Goal: Find specific page/section: Find specific page/section

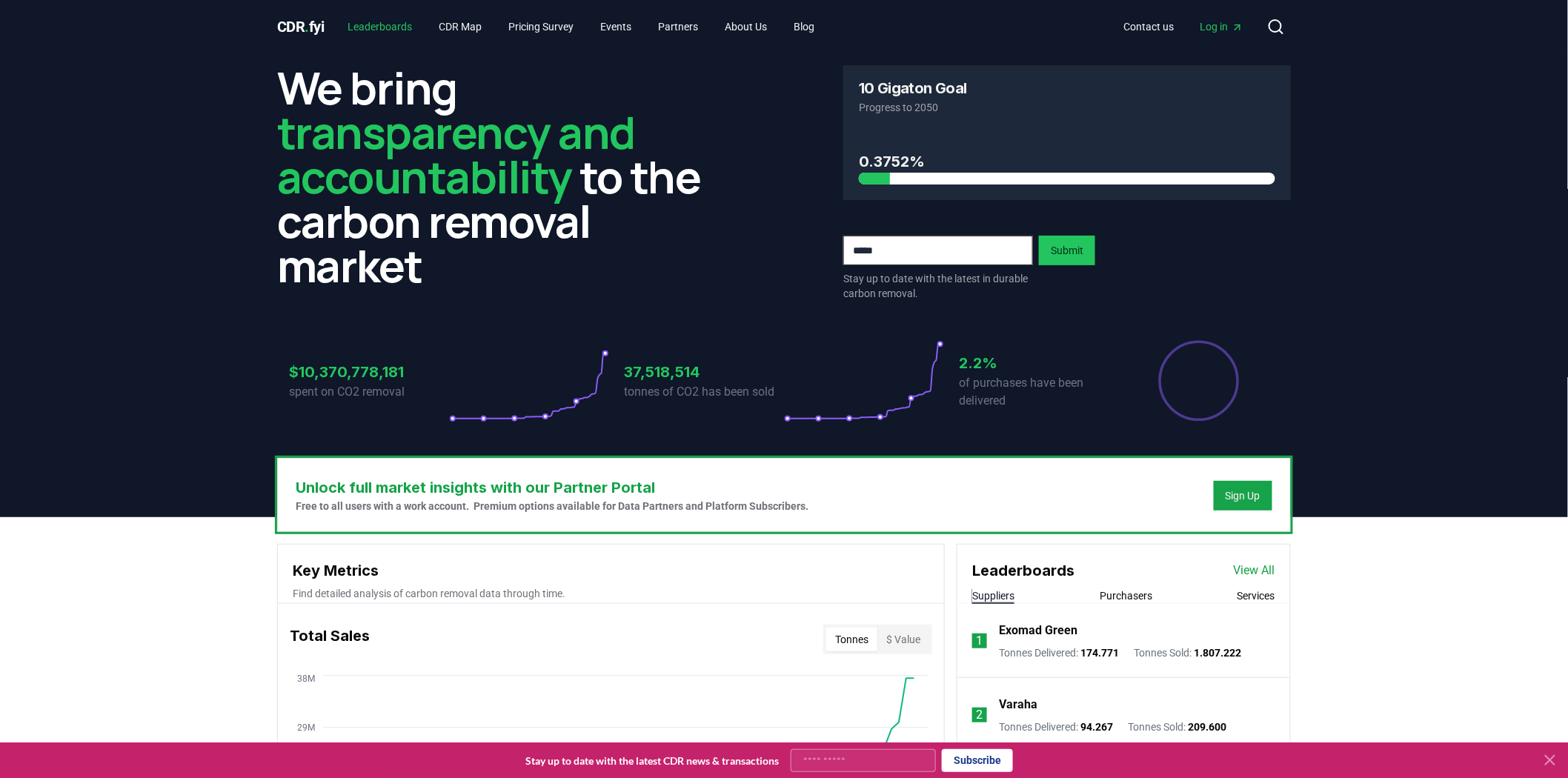
click at [395, 28] on link "Leaderboards" at bounding box center [380, 27] width 88 height 27
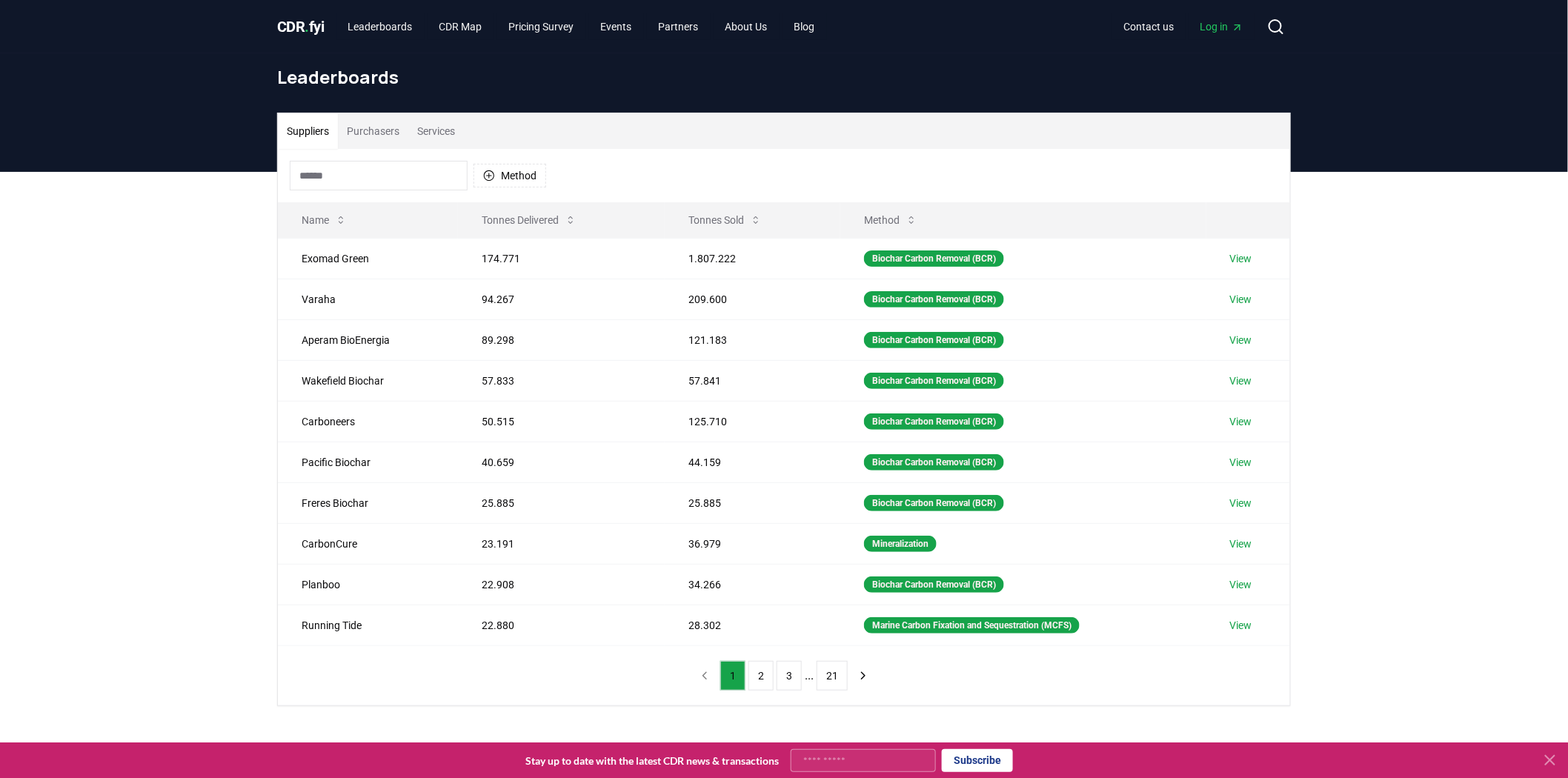
click at [397, 129] on button "Purchasers" at bounding box center [373, 132] width 70 height 36
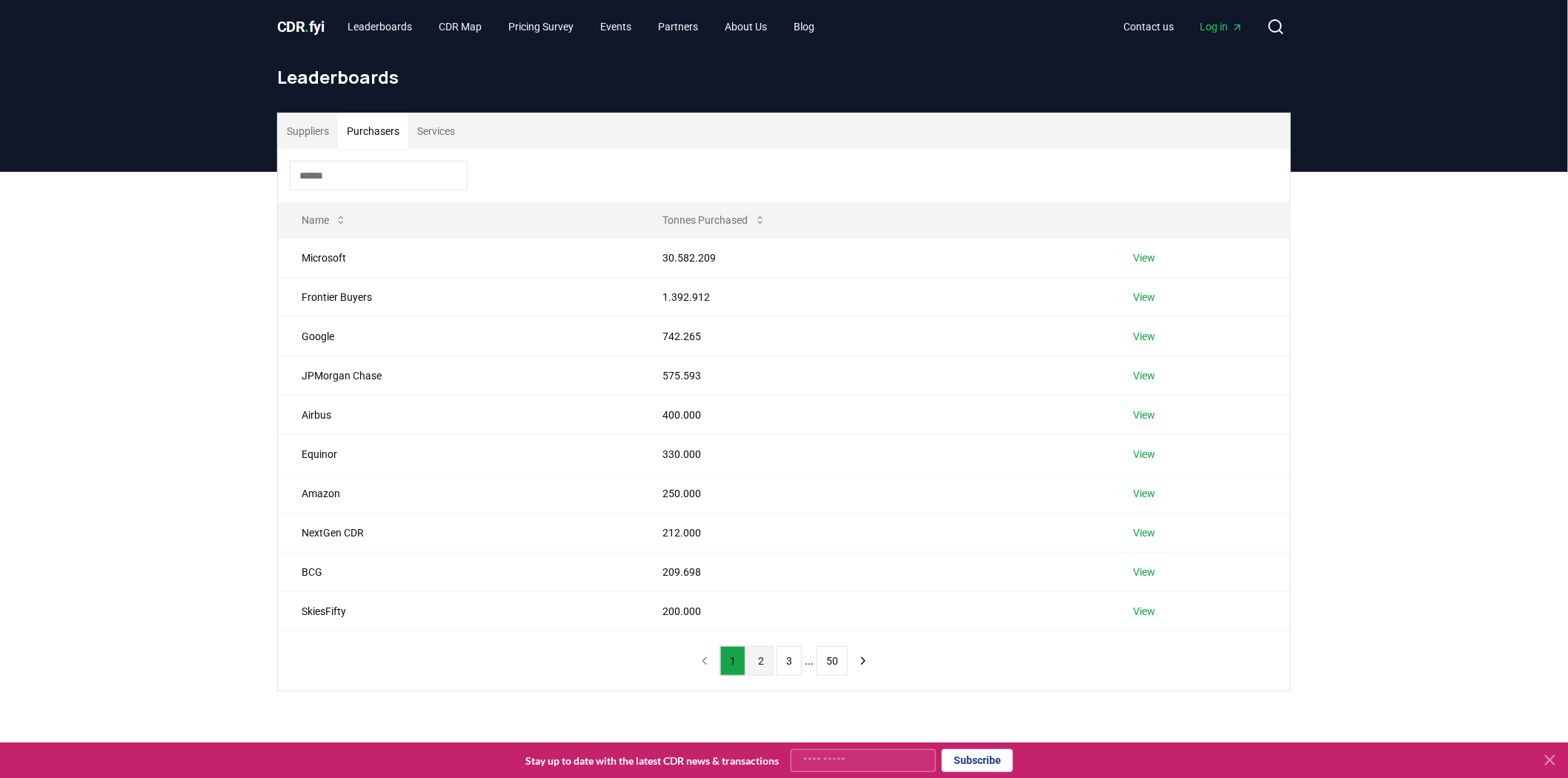
click at [766, 666] on button "2" at bounding box center [761, 660] width 26 height 29
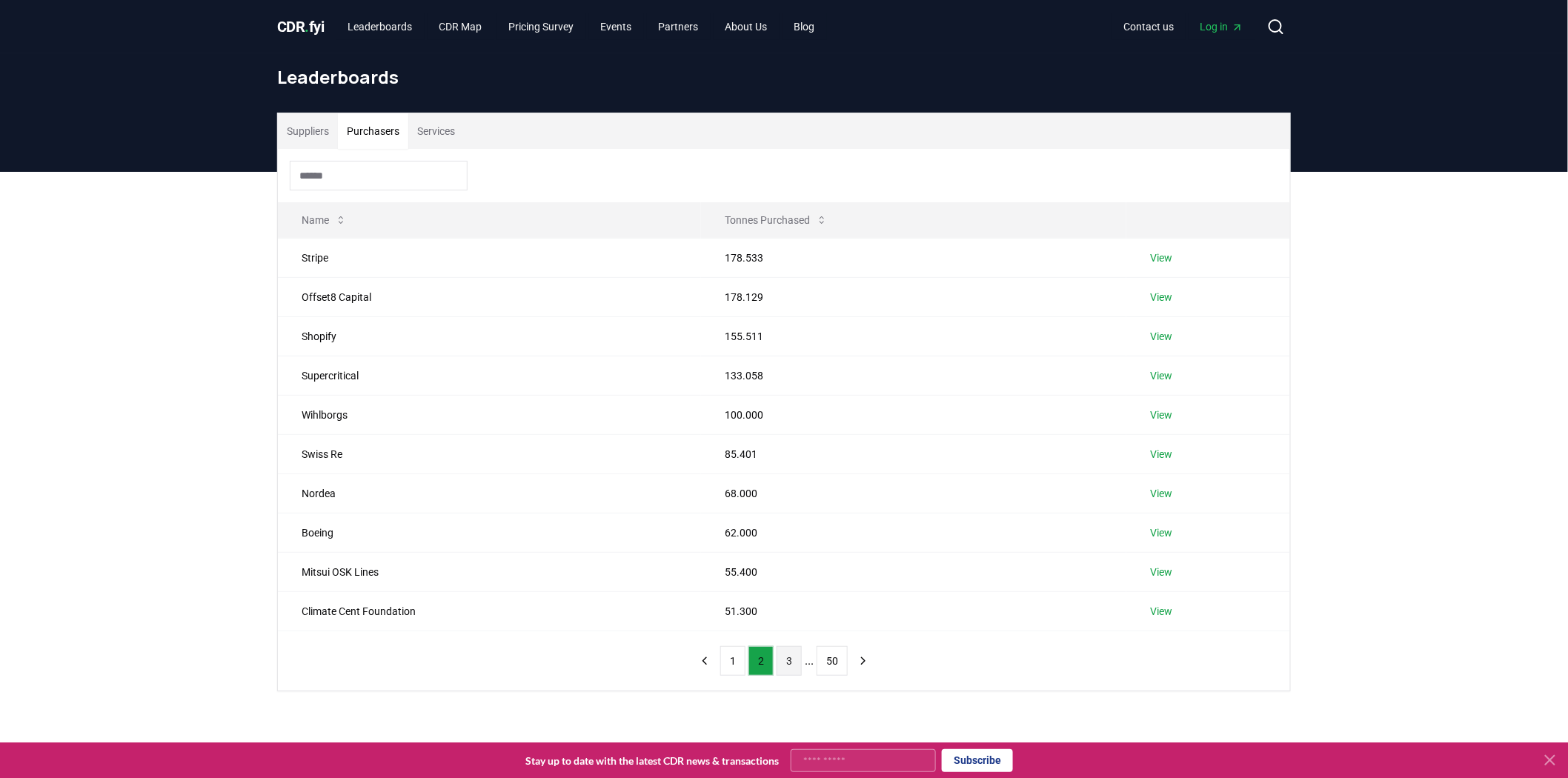
click at [797, 667] on button "3" at bounding box center [789, 660] width 26 height 29
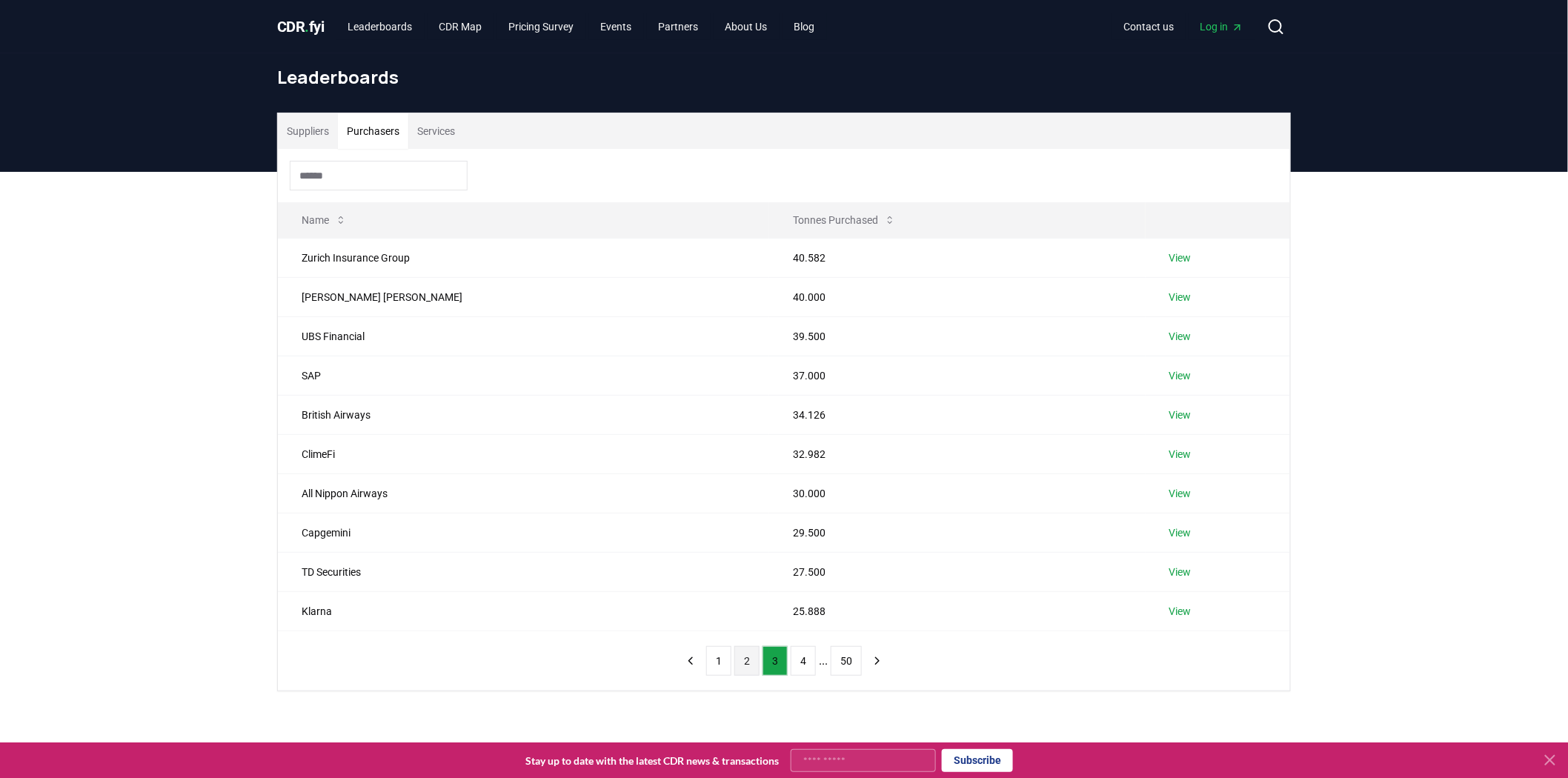
click at [734, 667] on button "2" at bounding box center [747, 660] width 26 height 29
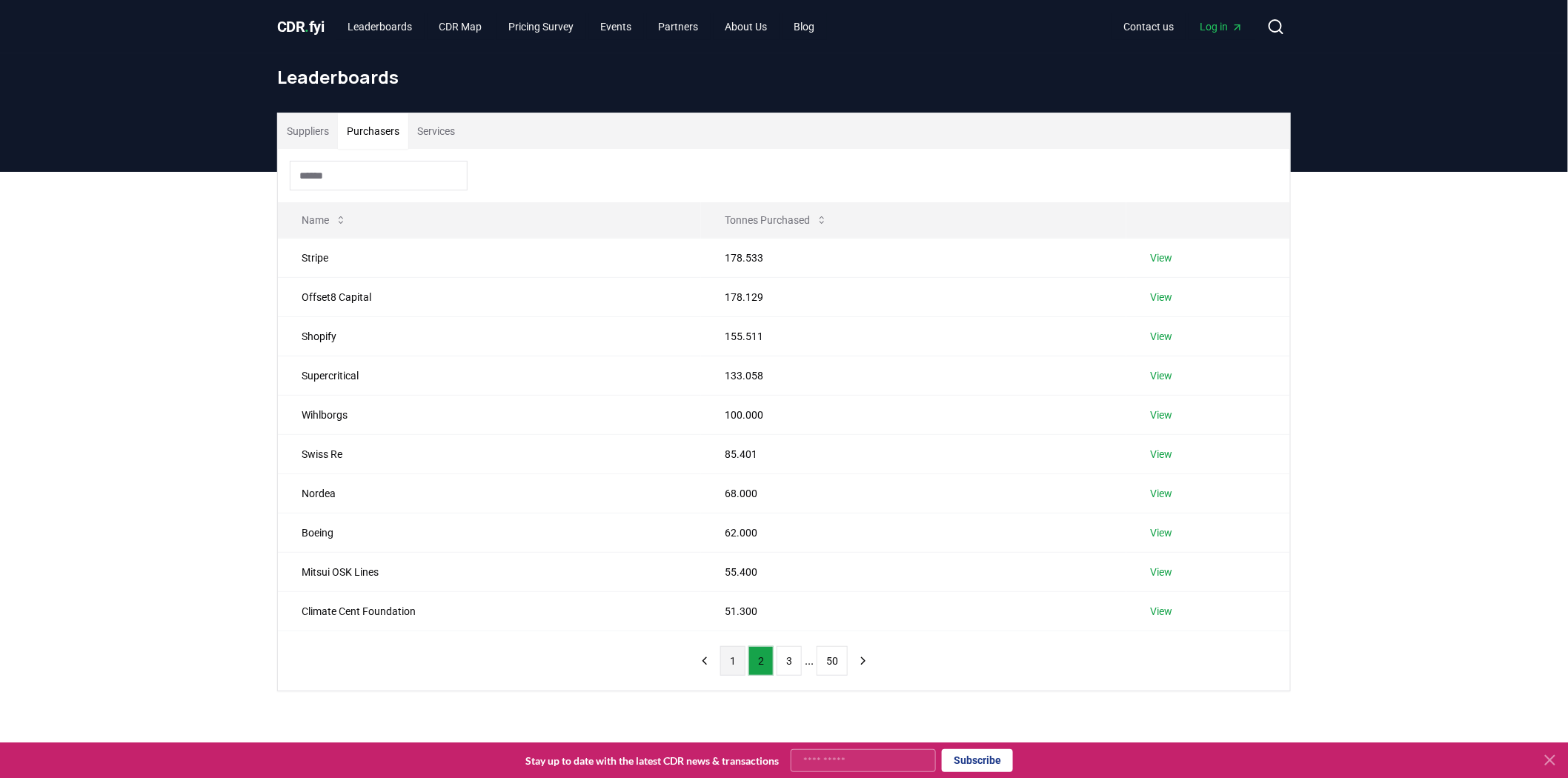
click at [731, 668] on button "1" at bounding box center [733, 660] width 26 height 29
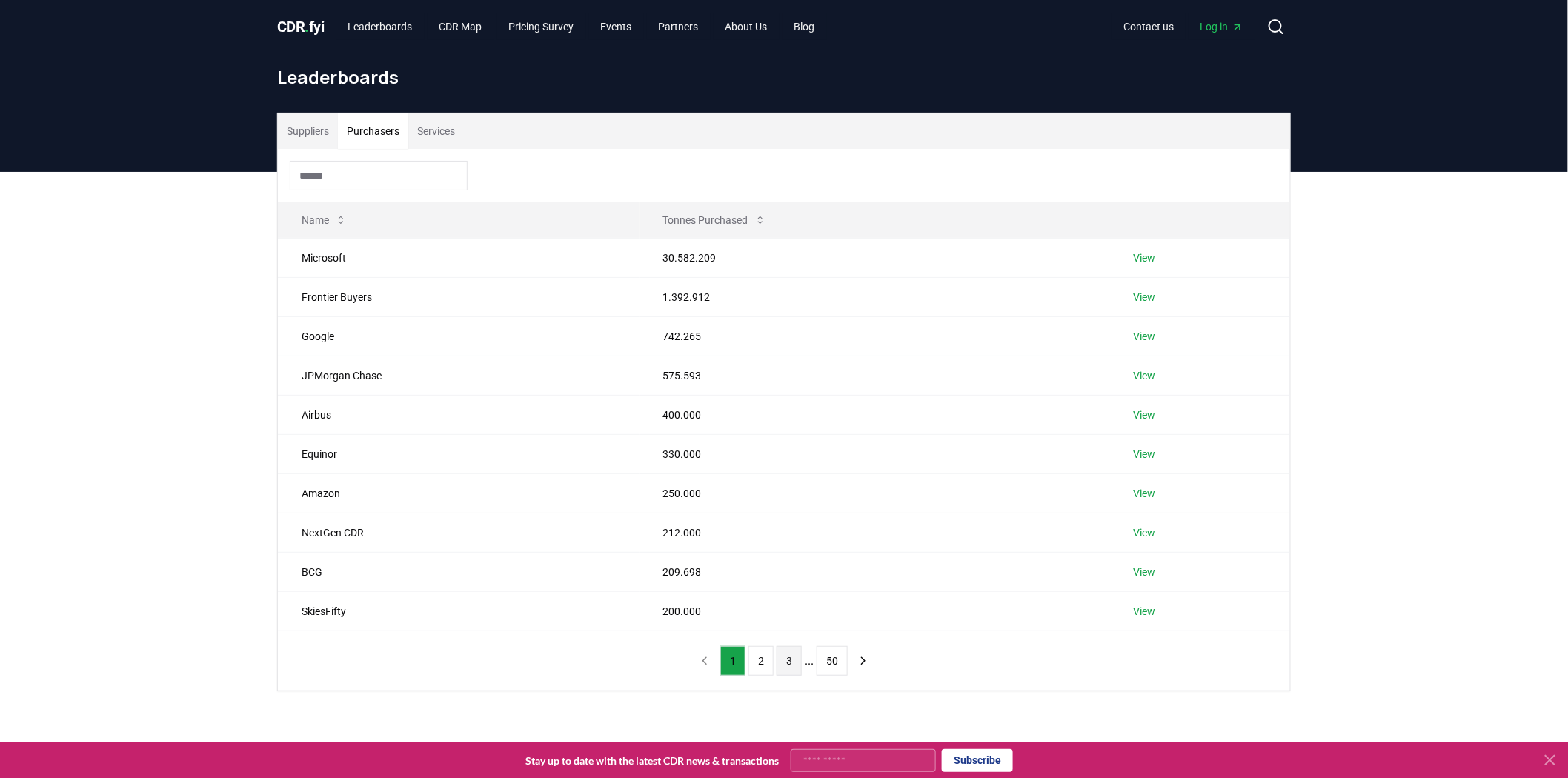
click at [778, 671] on button "3" at bounding box center [789, 660] width 26 height 29
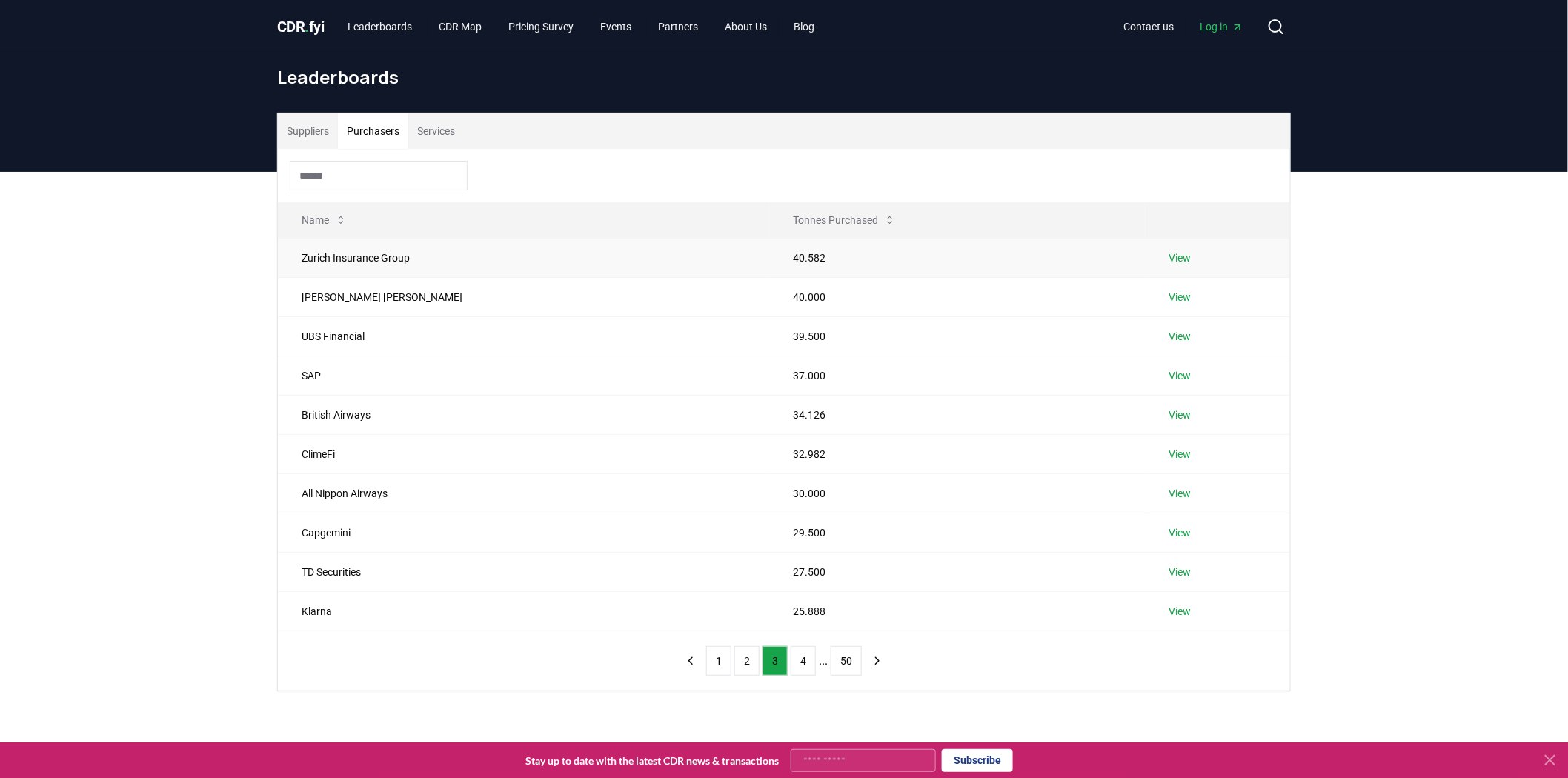
click at [1170, 250] on link "View" at bounding box center [1180, 258] width 22 height 15
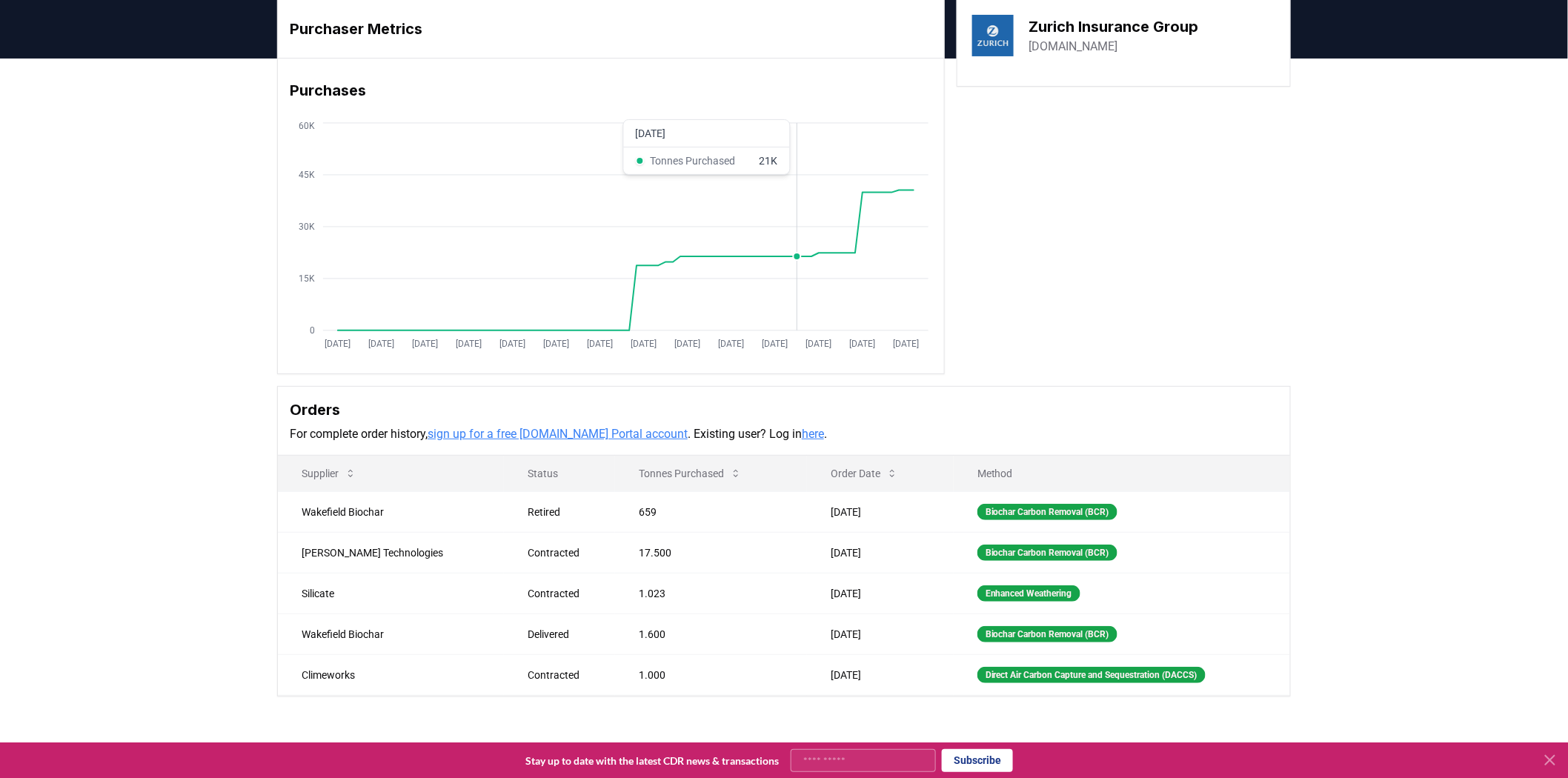
scroll to position [83, 0]
